Goal: Use online tool/utility

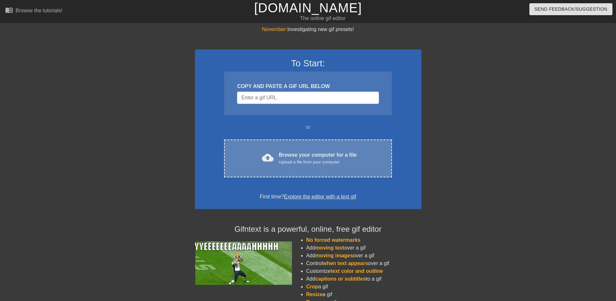
click at [307, 147] on div "cloud_upload Browse your computer for a file Upload a file from your computer C…" at bounding box center [307, 158] width 167 height 38
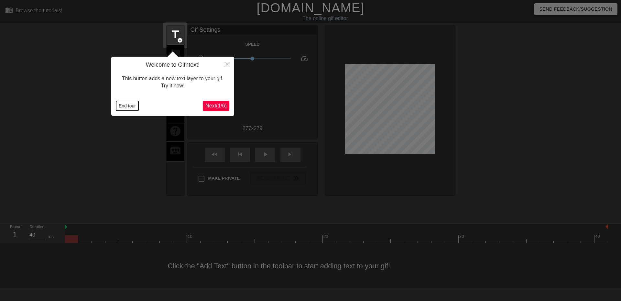
click at [120, 107] on button "End tour" at bounding box center [127, 106] width 22 height 10
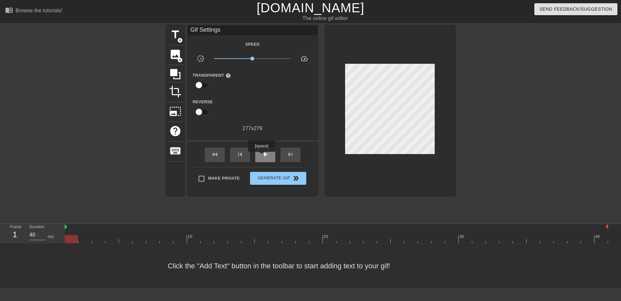
click at [261, 156] on span "play_arrow" at bounding box center [265, 154] width 8 height 8
click at [252, 59] on span "x1.00" at bounding box center [252, 59] width 4 height 4
click at [300, 178] on span "Generate Gif double_arrow" at bounding box center [277, 178] width 51 height 8
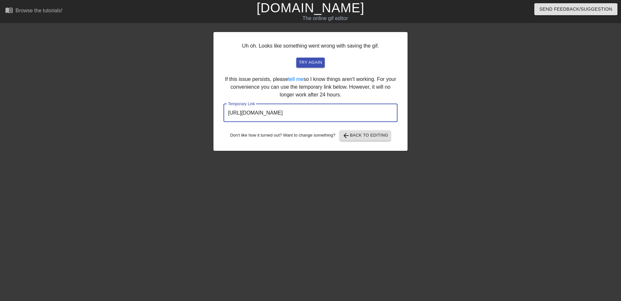
click at [356, 114] on input "[URL][DOMAIN_NAME]" at bounding box center [310, 113] width 174 height 18
drag, startPoint x: 356, startPoint y: 114, endPoint x: 349, endPoint y: 111, distance: 7.2
click at [349, 111] on input "[URL][DOMAIN_NAME]" at bounding box center [310, 113] width 174 height 18
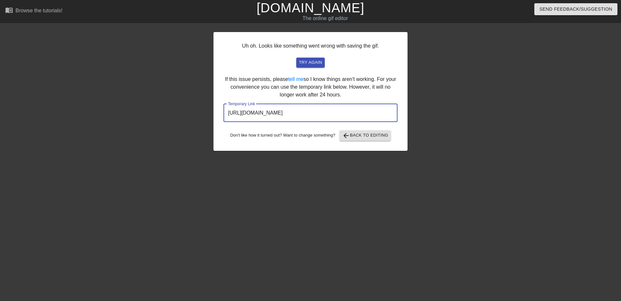
click at [349, 111] on input "[URL][DOMAIN_NAME]" at bounding box center [310, 113] width 174 height 18
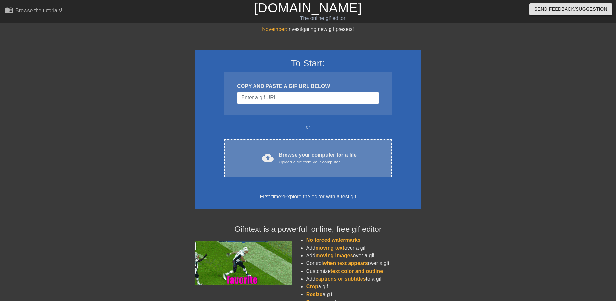
click at [305, 154] on div "Browse your computer for a file Upload a file from your computer" at bounding box center [318, 158] width 78 height 14
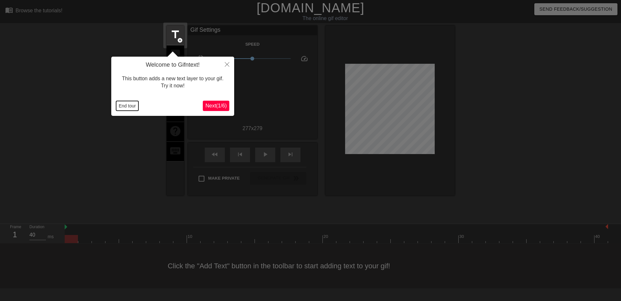
click at [129, 103] on button "End tour" at bounding box center [127, 106] width 22 height 10
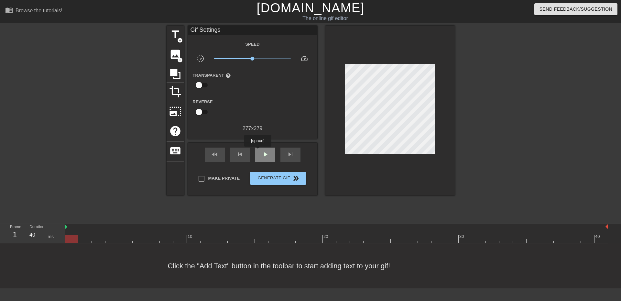
click at [257, 151] on div "play_arrow" at bounding box center [265, 154] width 20 height 15
click at [255, 59] on span "x1.17" at bounding box center [255, 59] width 4 height 4
click at [297, 177] on span "double_arrow" at bounding box center [296, 178] width 8 height 8
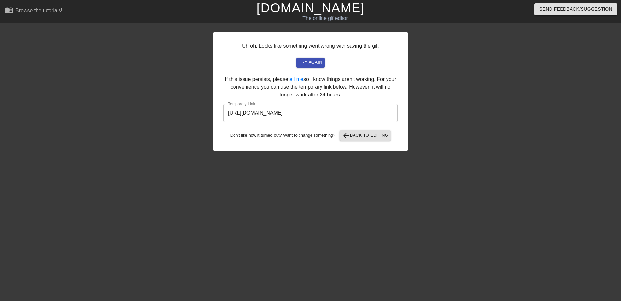
click at [349, 114] on input "[URL][DOMAIN_NAME]" at bounding box center [310, 113] width 174 height 18
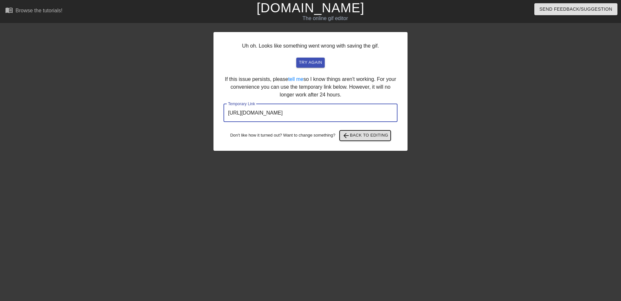
click at [369, 139] on button "arrow_back Back to Editing" at bounding box center [364, 135] width 51 height 10
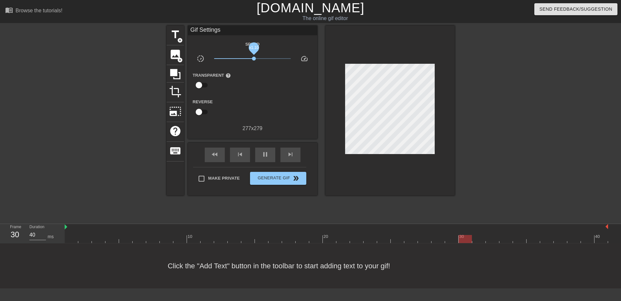
click at [254, 57] on span "x1.10" at bounding box center [254, 59] width 4 height 4
click at [298, 177] on span "double_arrow" at bounding box center [296, 178] width 8 height 8
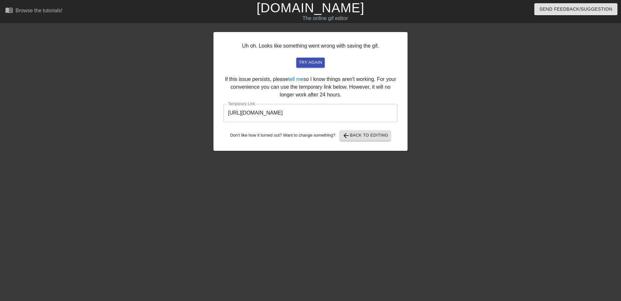
click at [348, 113] on input "[URL][DOMAIN_NAME]" at bounding box center [310, 113] width 174 height 18
click at [373, 136] on span "arrow_back Back to Editing" at bounding box center [365, 136] width 46 height 8
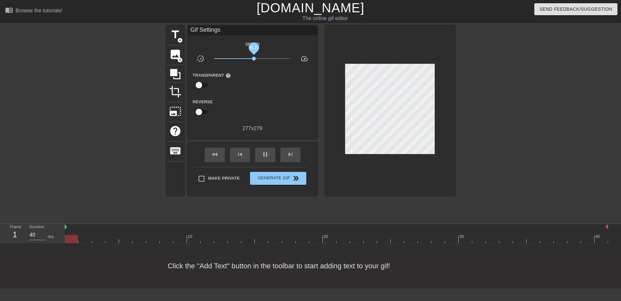
click at [255, 58] on span "x1.10" at bounding box center [254, 59] width 4 height 4
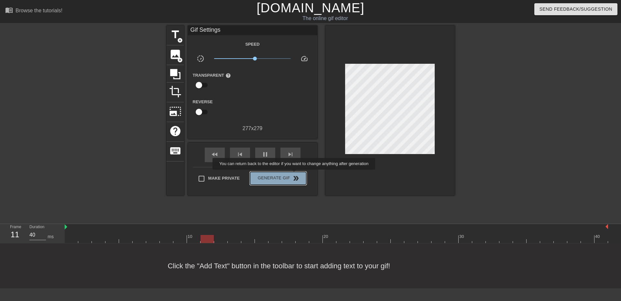
click at [294, 174] on span "double_arrow" at bounding box center [296, 178] width 8 height 8
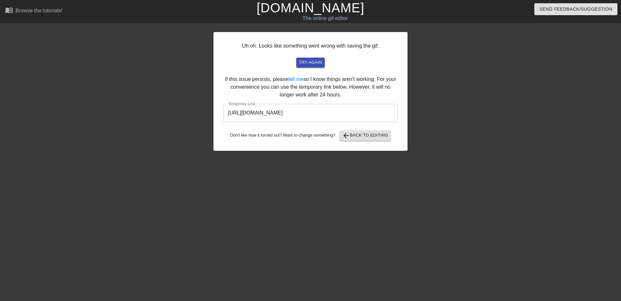
click at [358, 114] on input "[URL][DOMAIN_NAME]" at bounding box center [310, 113] width 174 height 18
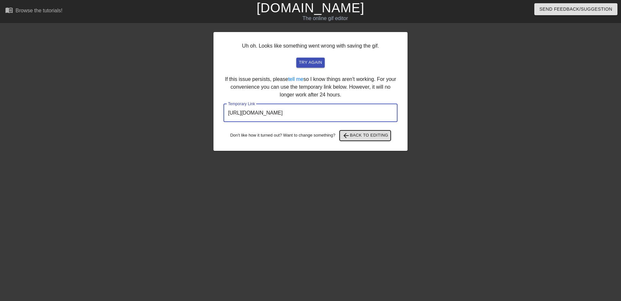
click at [379, 136] on span "arrow_back Back to Editing" at bounding box center [365, 136] width 46 height 8
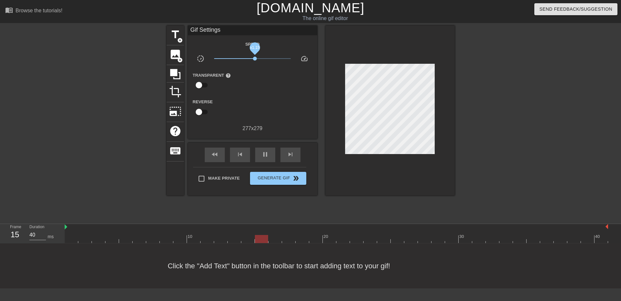
click at [255, 58] on span "x1.15" at bounding box center [255, 59] width 4 height 4
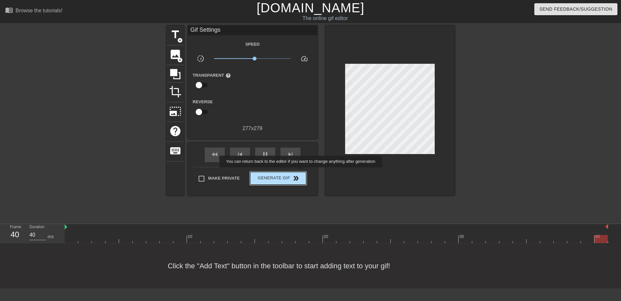
click at [301, 172] on button "Generate Gif double_arrow" at bounding box center [278, 178] width 56 height 13
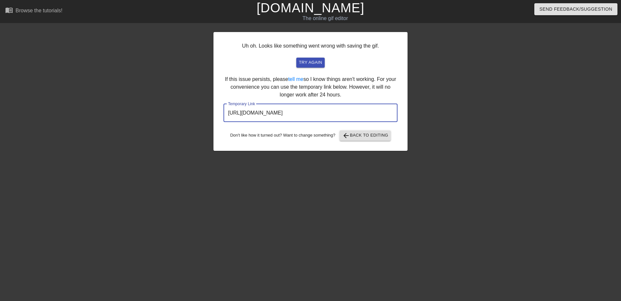
click at [351, 113] on input "[URL][DOMAIN_NAME]" at bounding box center [310, 113] width 174 height 18
click at [380, 136] on span "arrow_back Back to Editing" at bounding box center [365, 136] width 46 height 8
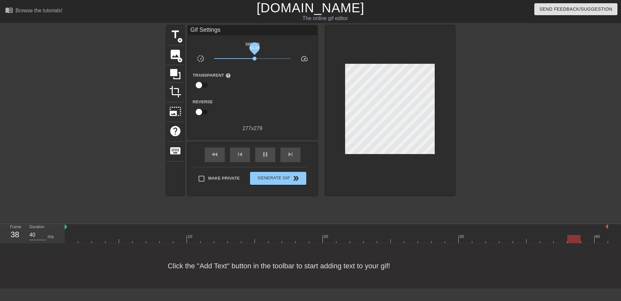
click at [255, 57] on span "x1.14" at bounding box center [254, 59] width 4 height 4
click at [288, 174] on span "Generate Gif double_arrow" at bounding box center [277, 178] width 51 height 8
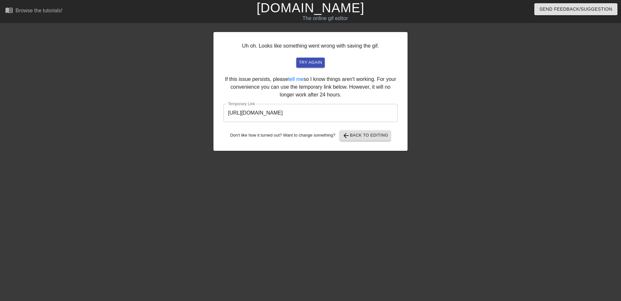
click at [352, 115] on input "[URL][DOMAIN_NAME]" at bounding box center [310, 113] width 174 height 18
